Goal: Task Accomplishment & Management: Use online tool/utility

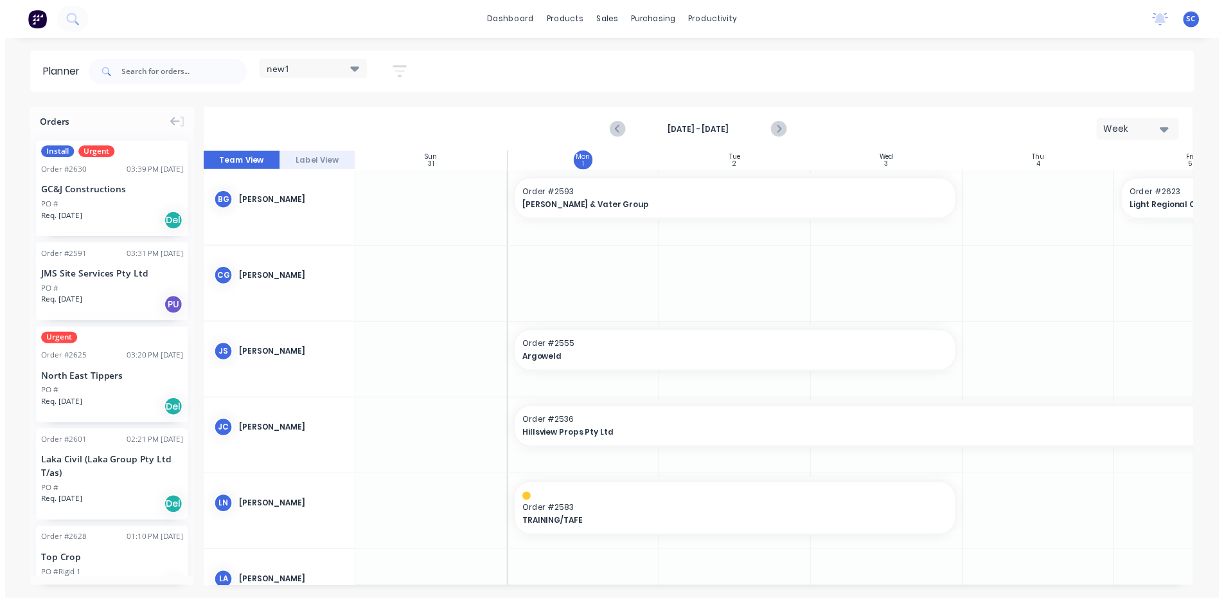
scroll to position [0, 94]
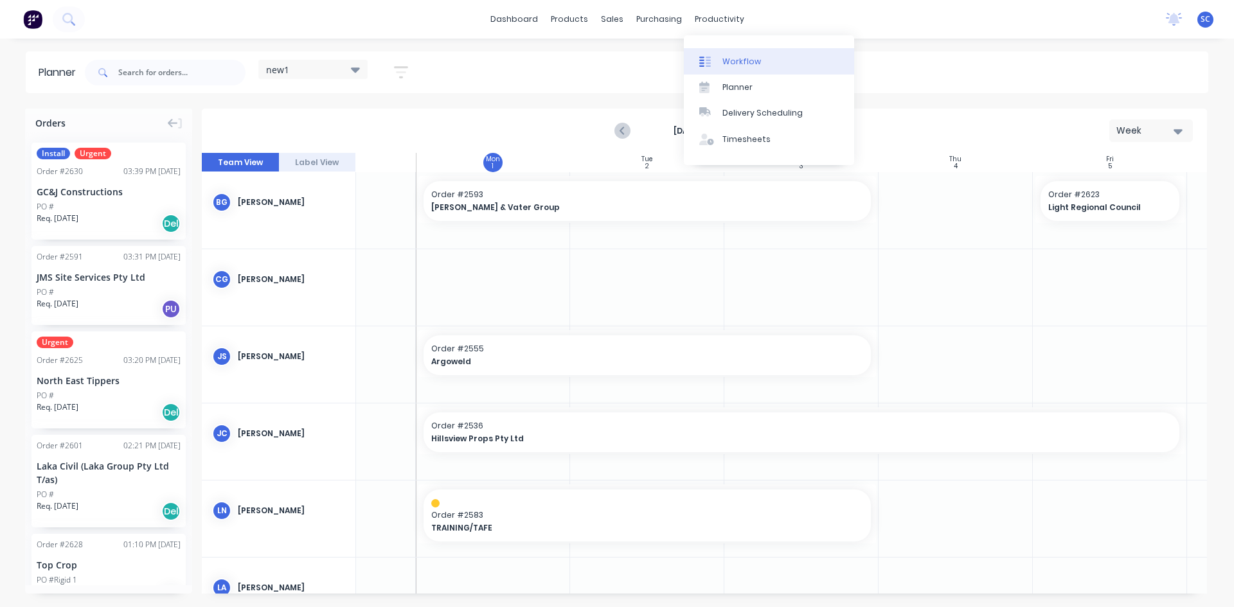
click at [747, 64] on div "Workflow" at bounding box center [741, 62] width 39 height 12
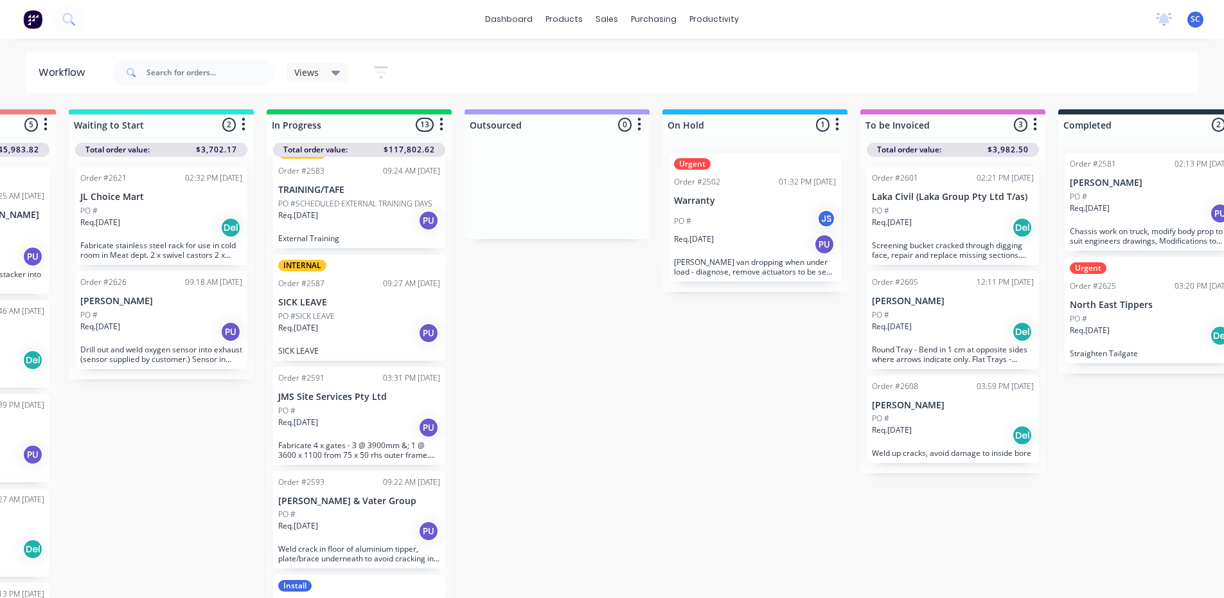
scroll to position [450, 0]
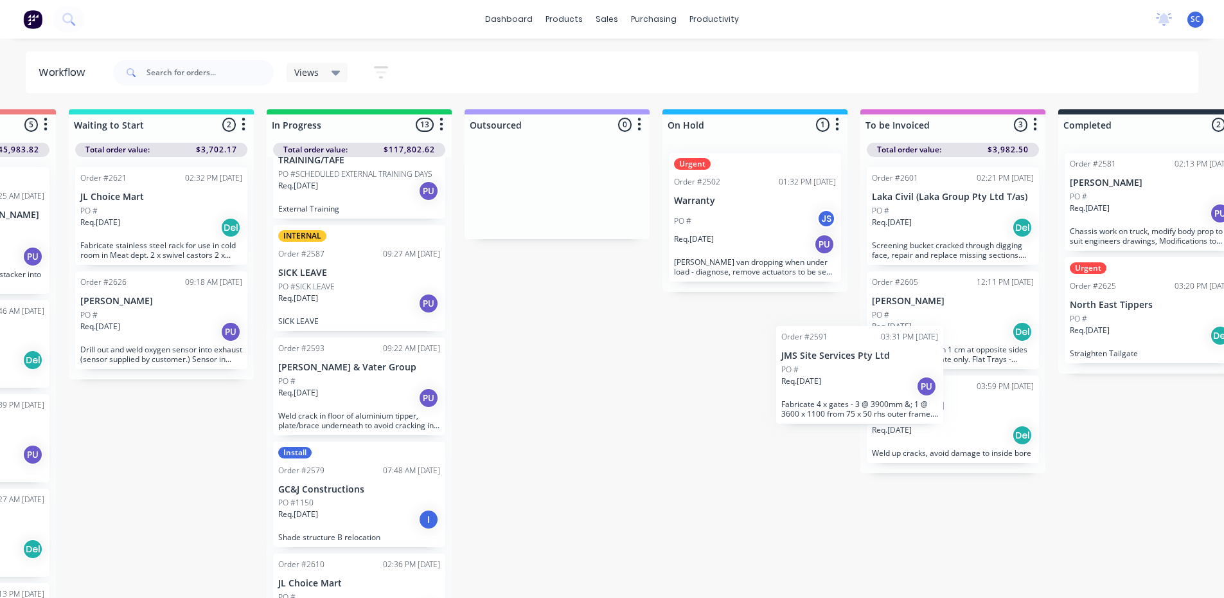
drag, startPoint x: 306, startPoint y: 405, endPoint x: 817, endPoint y: 394, distance: 510.9
click at [817, 394] on div "Submitted 13 Sort By Created date Required date Order number Customer name Most…" at bounding box center [707, 354] width 2143 height 491
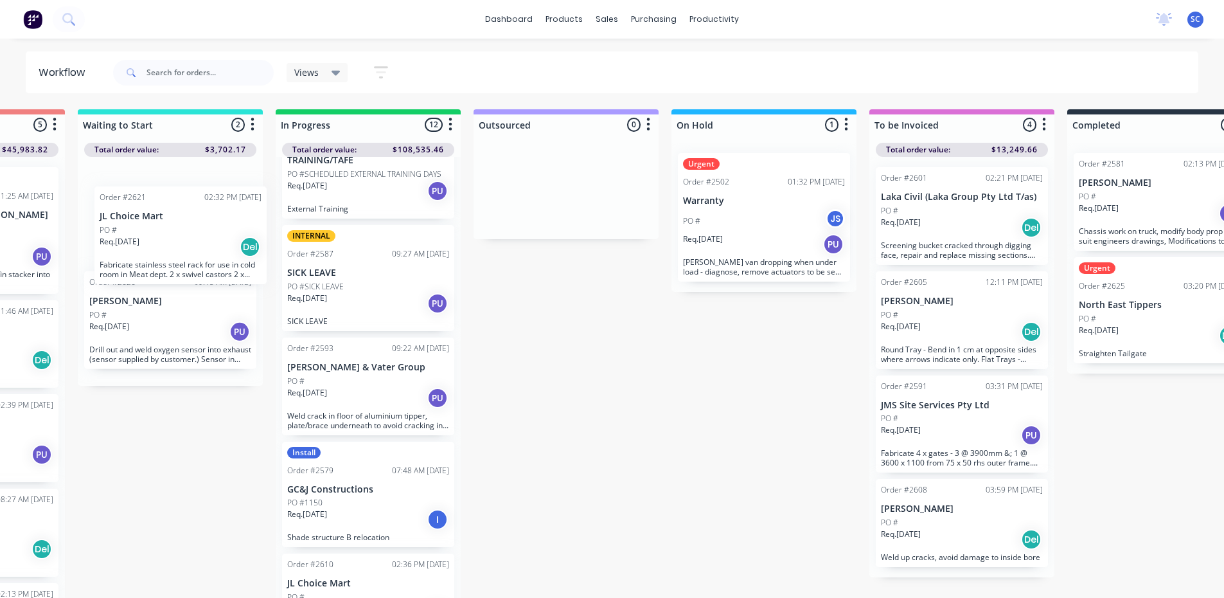
scroll to position [0, 341]
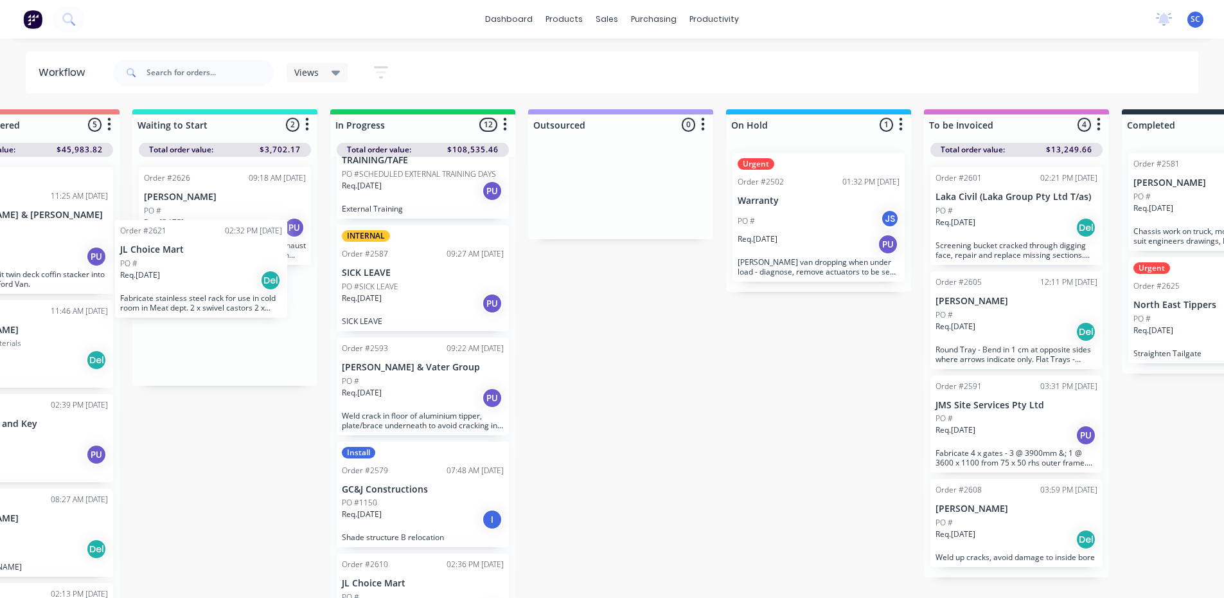
drag, startPoint x: 155, startPoint y: 211, endPoint x: 198, endPoint y: 267, distance: 71.1
click at [198, 267] on div "Order #2621 02:32 PM [DATE] JL Choice Mart PO # Req. [DATE] Del Fabricate stain…" at bounding box center [224, 271] width 185 height 229
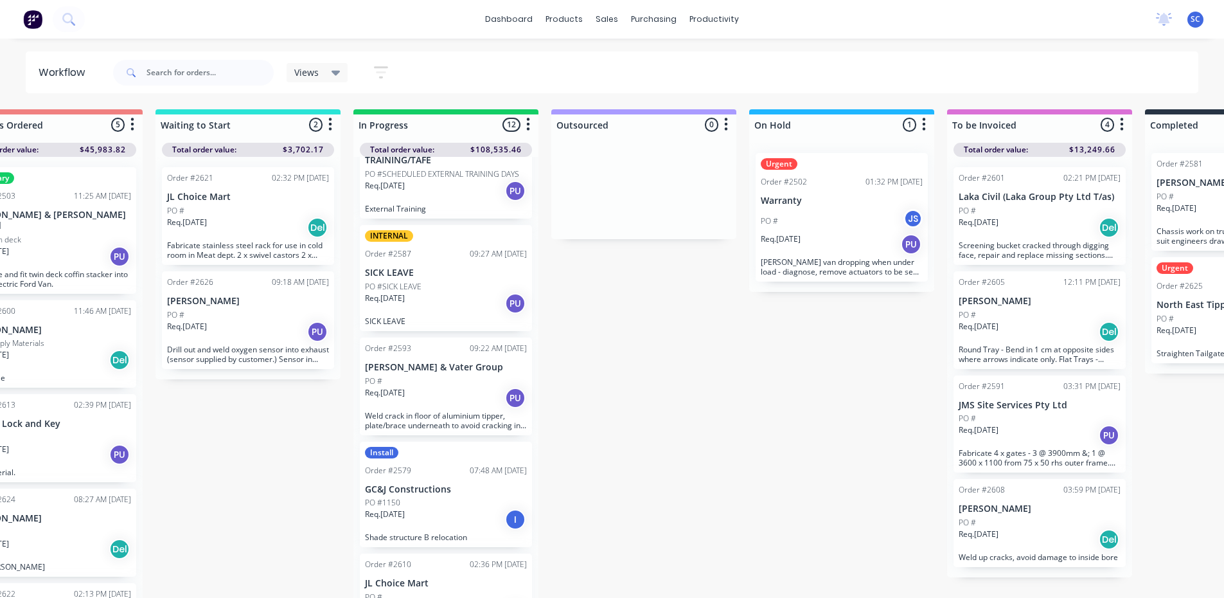
scroll to position [0, 265]
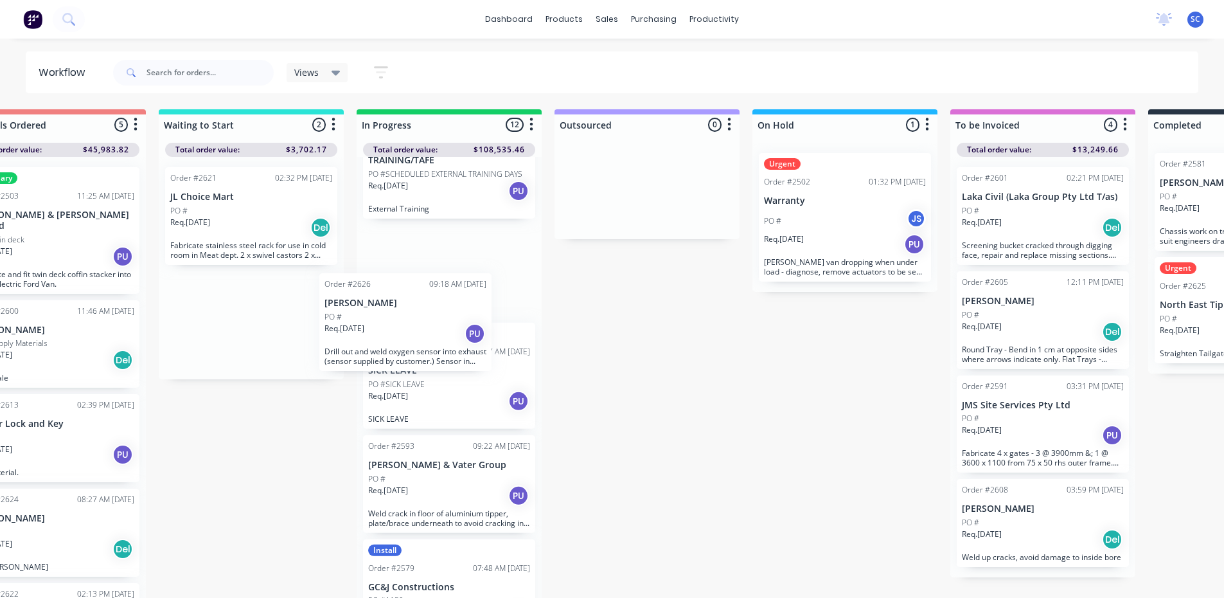
drag, startPoint x: 242, startPoint y: 327, endPoint x: 410, endPoint y: 330, distance: 167.7
click at [410, 330] on div "Submitted 13 Sort By Created date Required date Order number Customer name Most…" at bounding box center [797, 354] width 2143 height 491
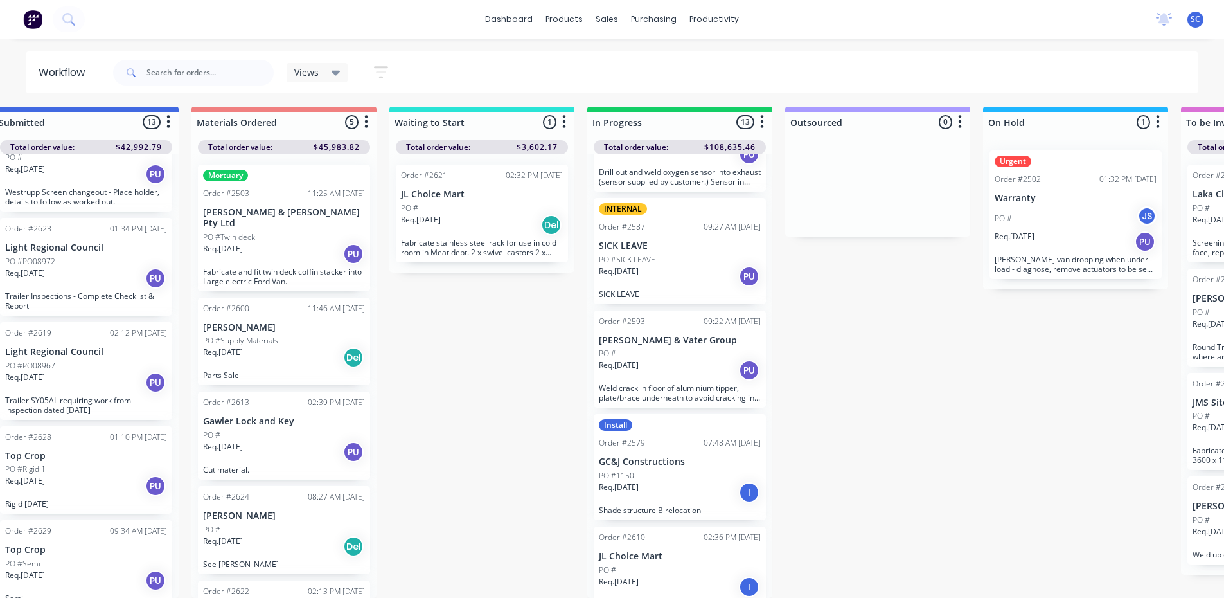
scroll to position [12, 34]
click at [59, 558] on div "PO #Semi" at bounding box center [86, 564] width 162 height 12
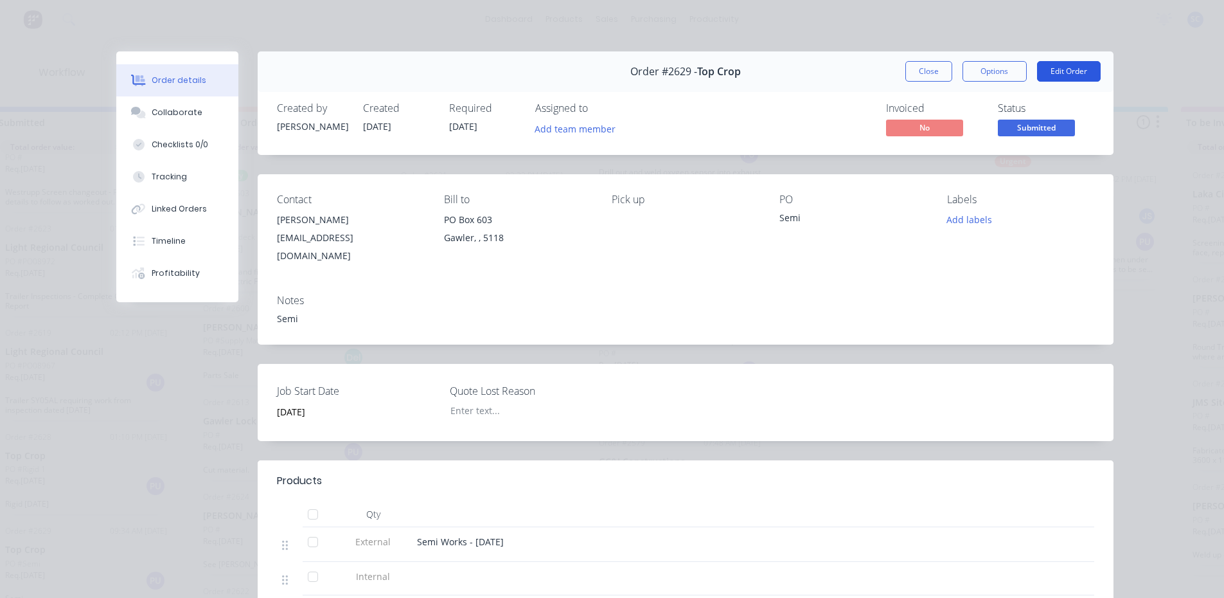
click at [1040, 69] on button "Edit Order" at bounding box center [1069, 71] width 64 height 21
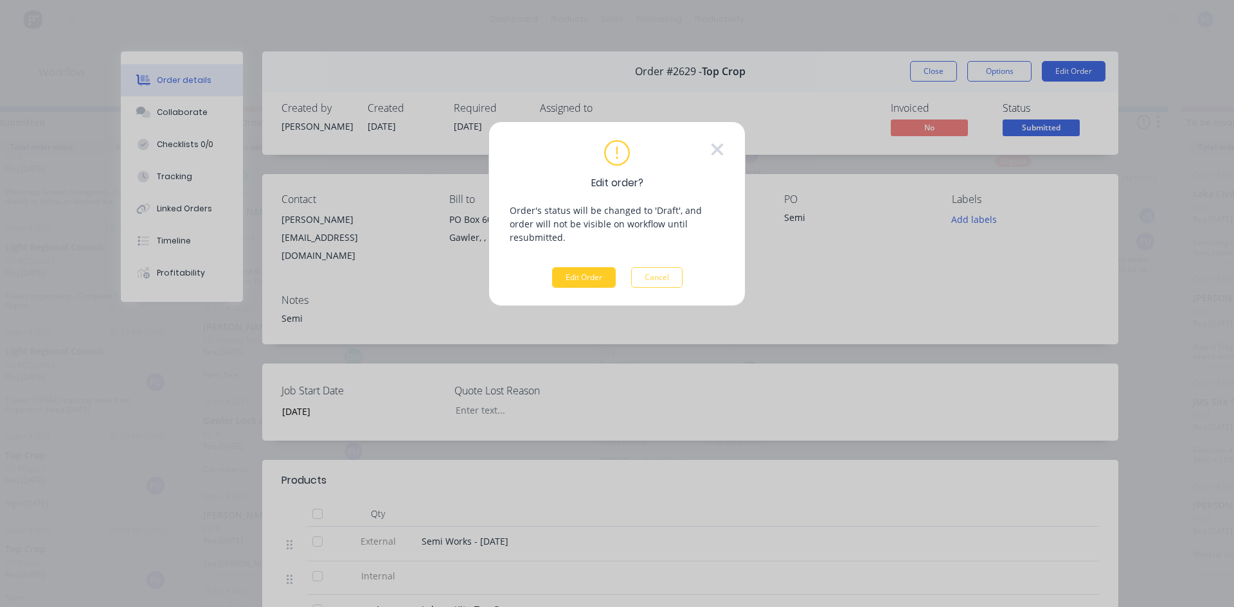
click at [574, 269] on button "Edit Order" at bounding box center [584, 277] width 64 height 21
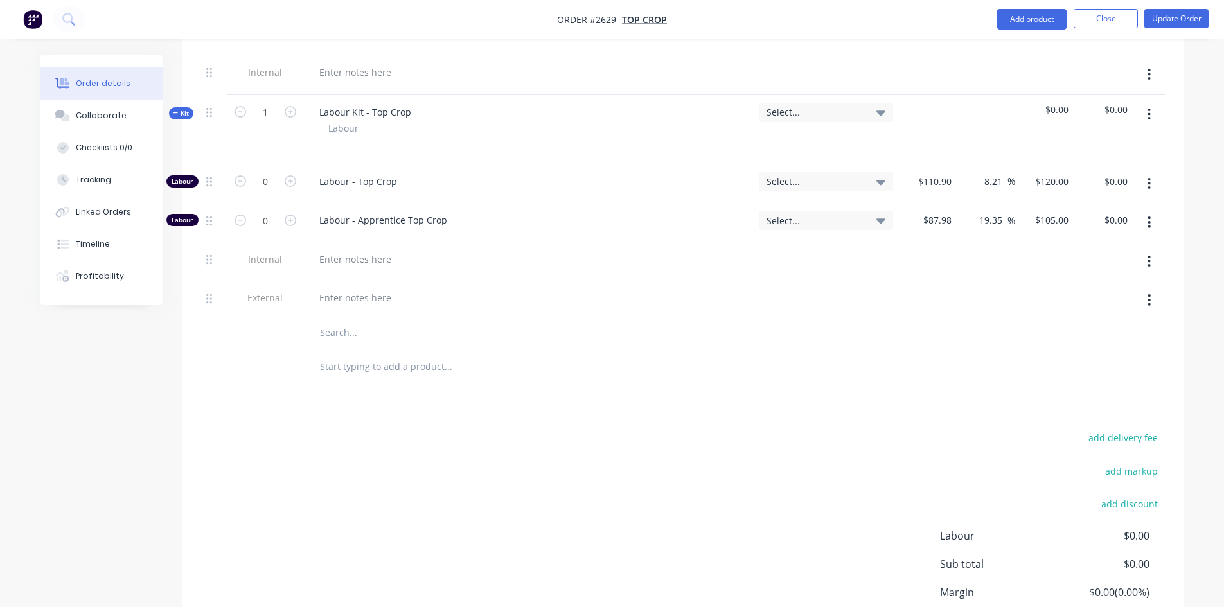
scroll to position [514, 0]
click at [359, 353] on input "text" at bounding box center [447, 366] width 257 height 26
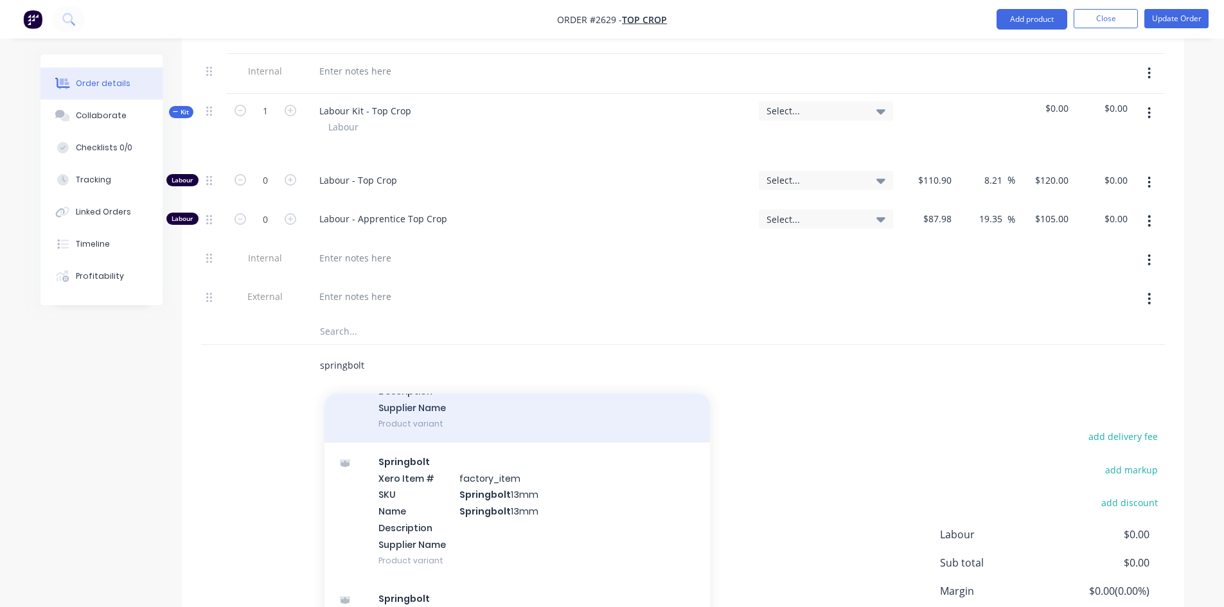
scroll to position [130, 0]
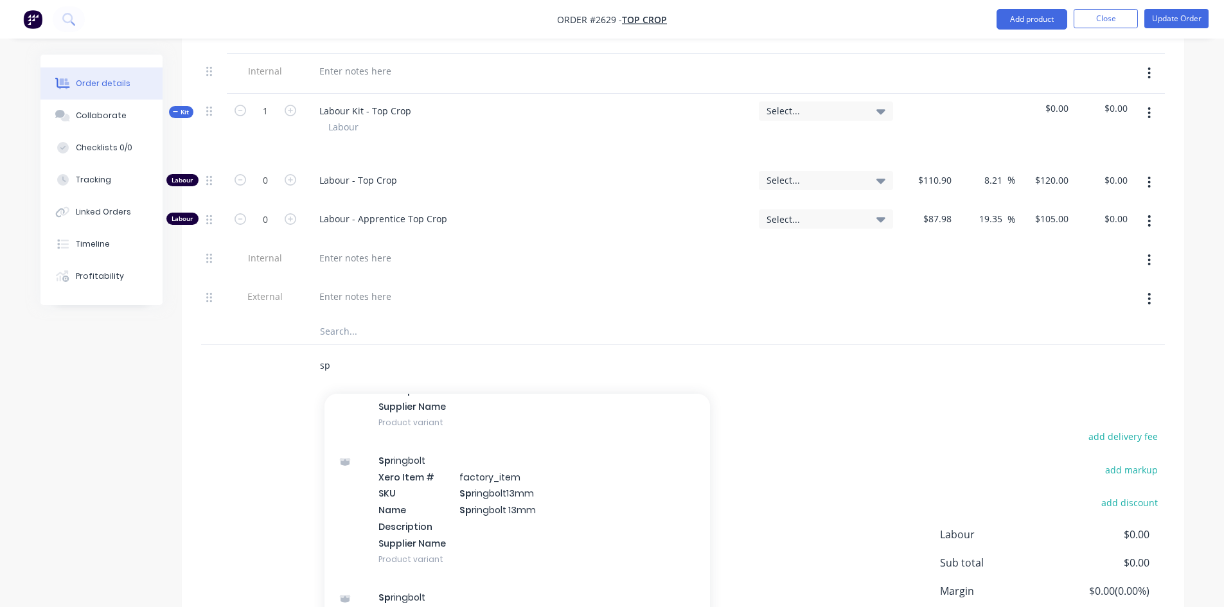
type input "s"
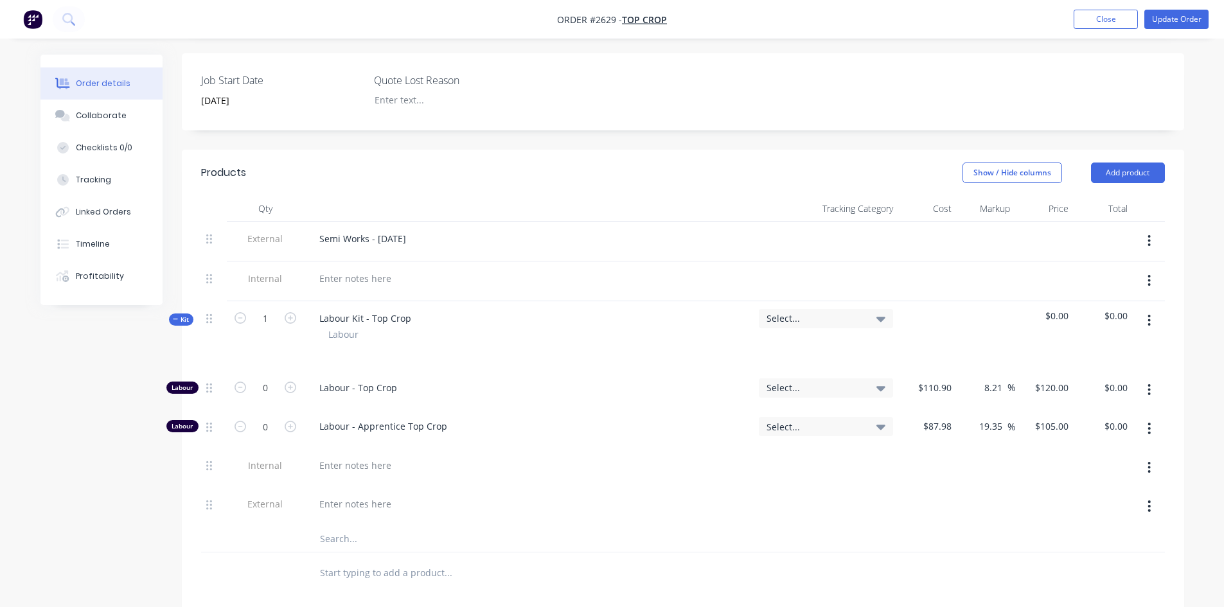
scroll to position [257, 0]
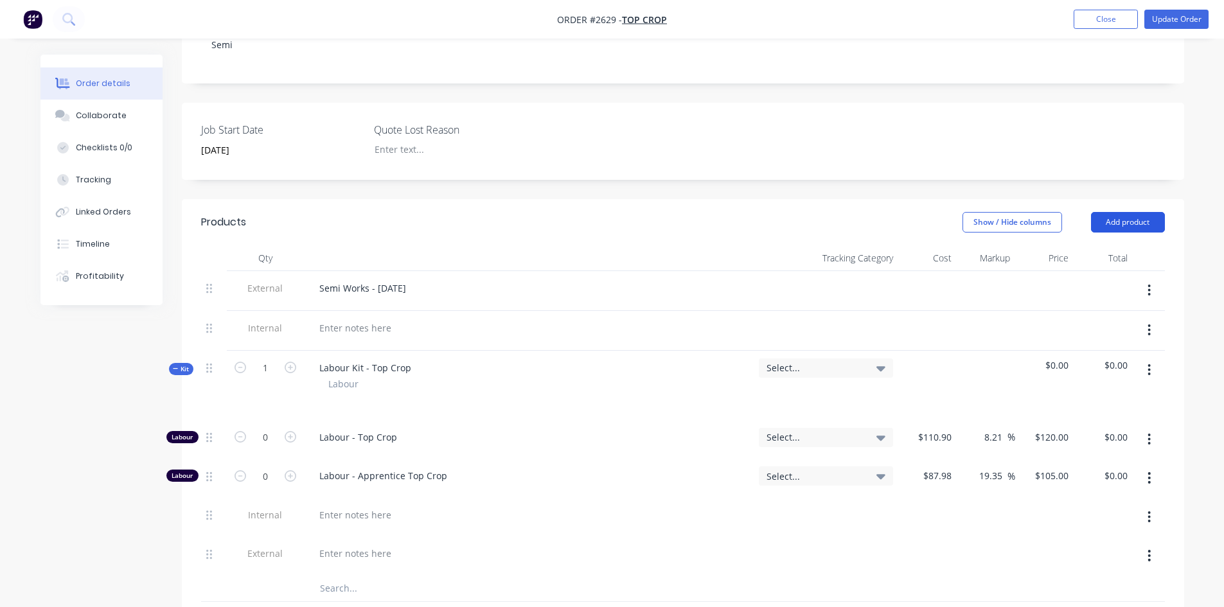
click at [1131, 212] on button "Add product" at bounding box center [1128, 222] width 74 height 21
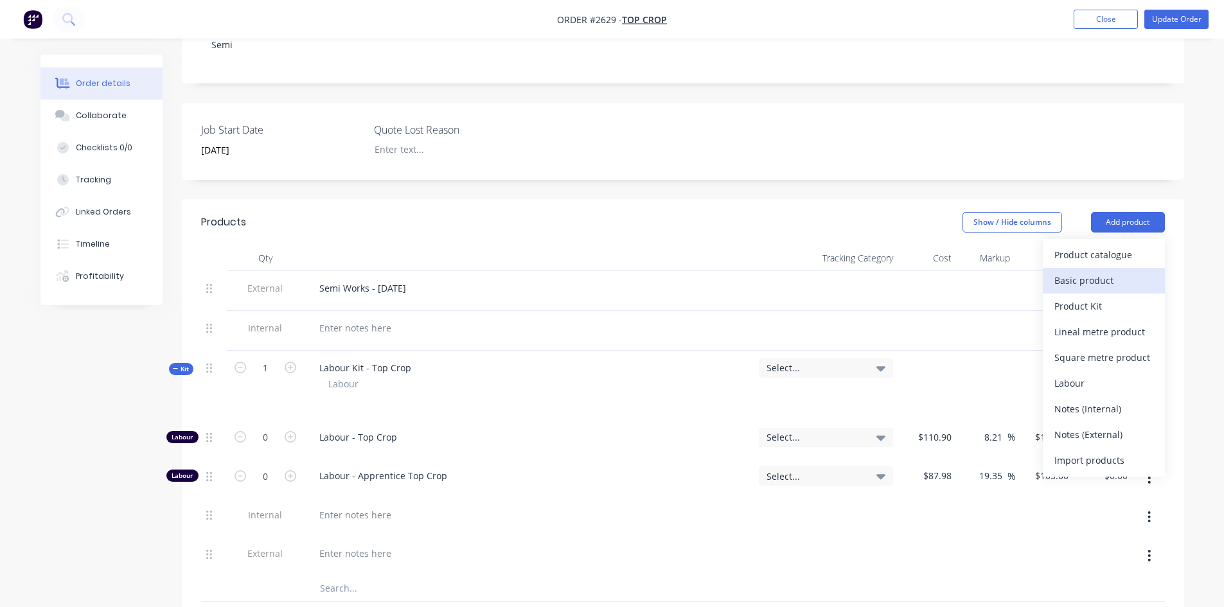
click at [1078, 271] on div "Basic product" at bounding box center [1103, 280] width 99 height 19
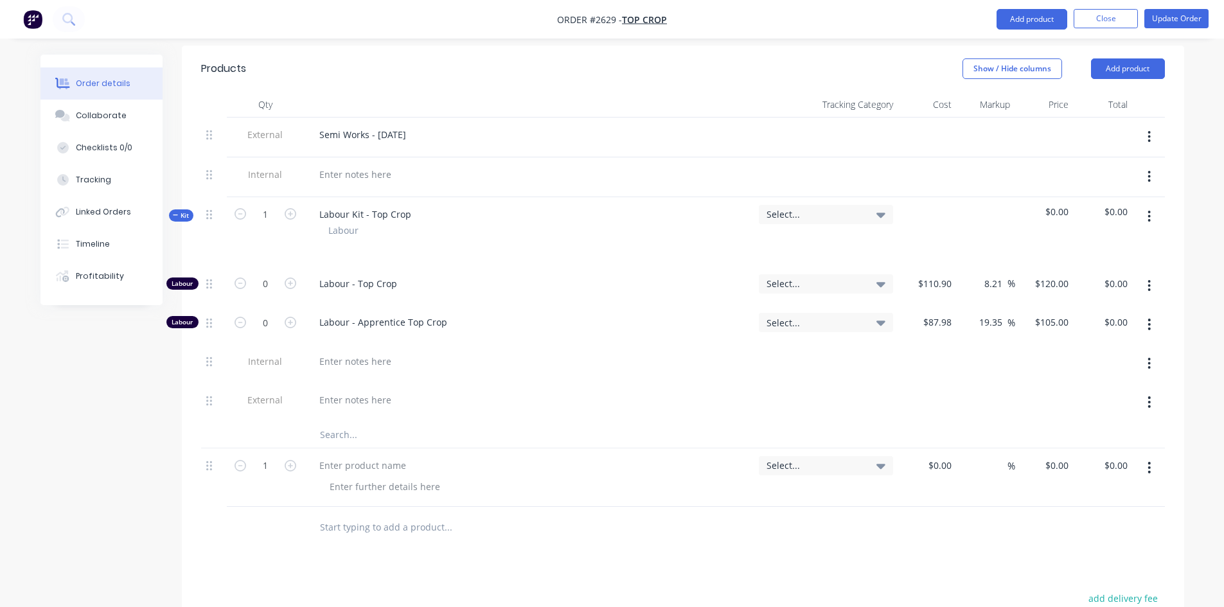
scroll to position [450, 0]
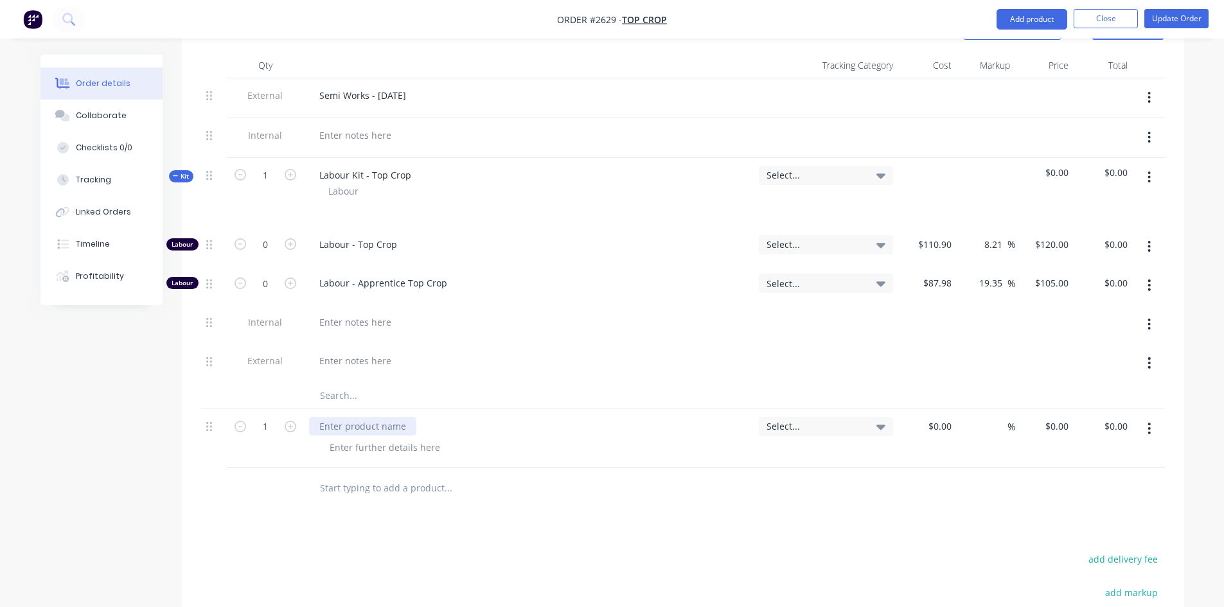
click at [345, 417] on div at bounding box center [362, 426] width 107 height 19
click at [1178, 17] on button "Update Order" at bounding box center [1176, 18] width 64 height 19
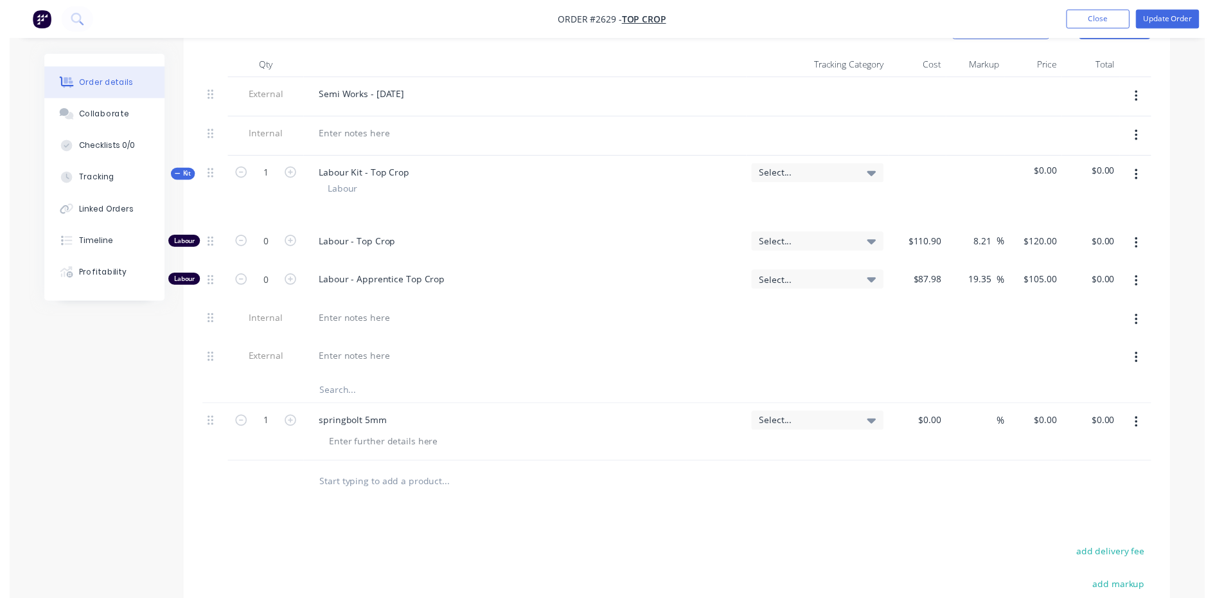
scroll to position [0, 0]
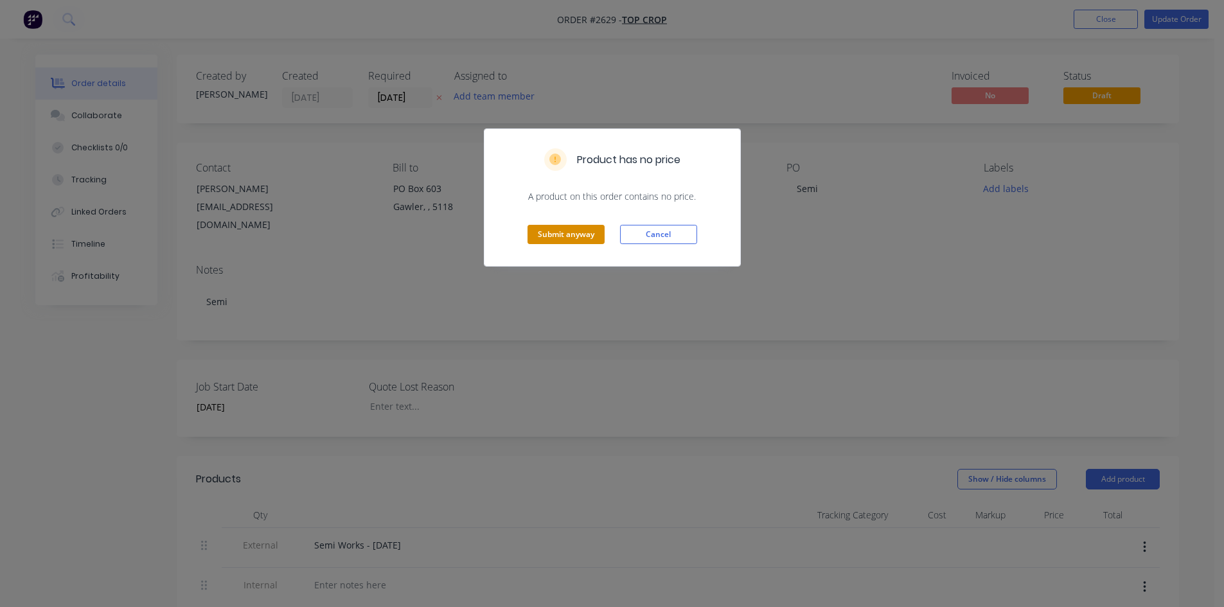
click at [567, 229] on button "Submit anyway" at bounding box center [566, 234] width 77 height 19
